Goal: Find specific page/section: Find specific page/section

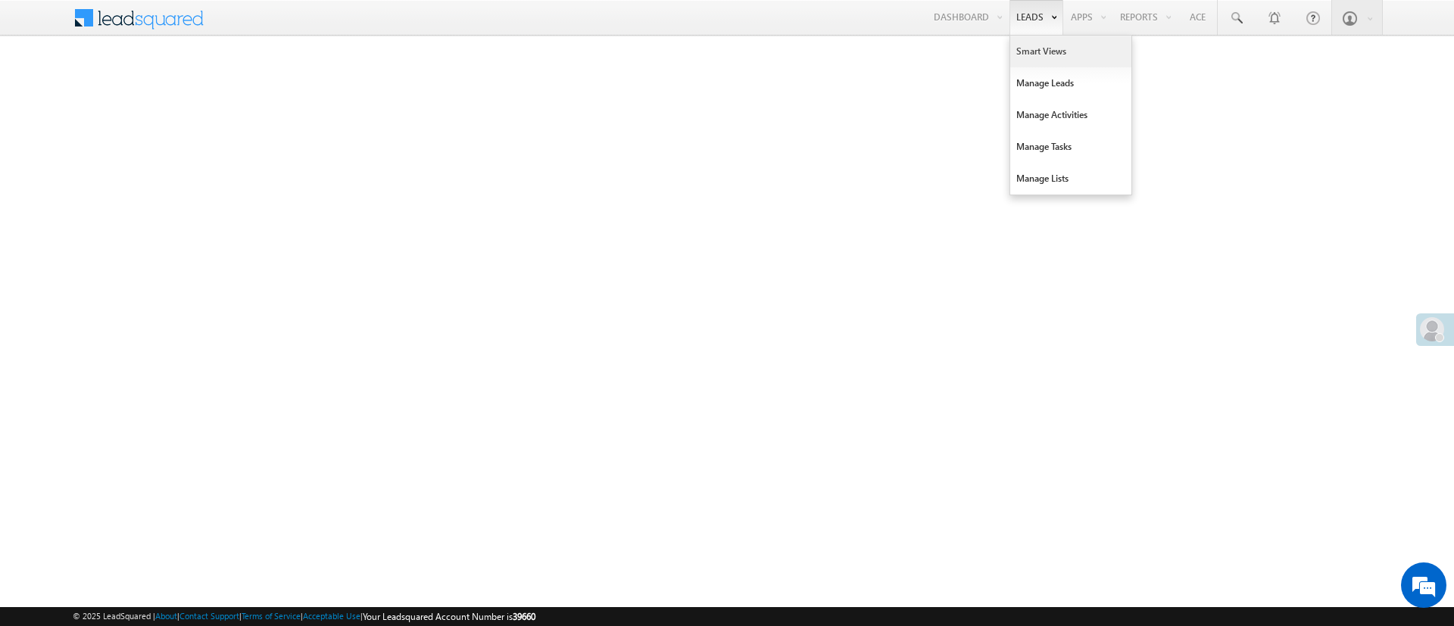
click at [1026, 40] on link "Smart Views" at bounding box center [1070, 52] width 121 height 32
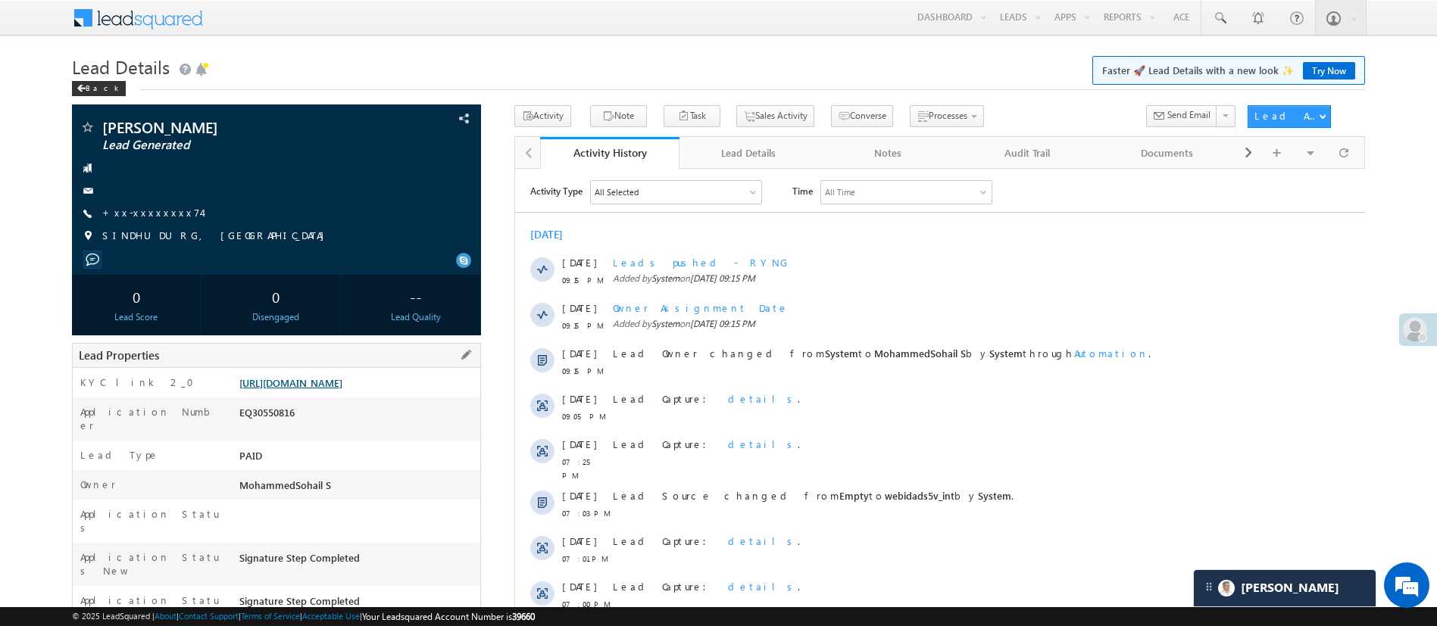
click at [342, 382] on link "https://angelbroking1-pk3em7sa.customui-test.leadsquared.com?leadId=9faa6aca-69…" at bounding box center [290, 382] width 103 height 13
